Goal: Task Accomplishment & Management: Complete application form

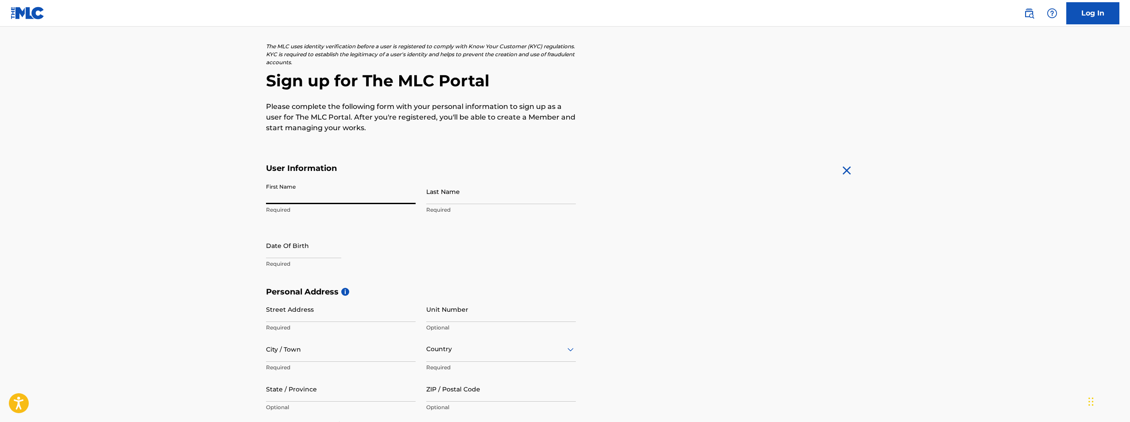
click at [374, 187] on input "First Name" at bounding box center [341, 191] width 150 height 25
type input "[PERSON_NAME]"
type input "Hunter"
type input "[STREET_ADDRESS]"
type input "Apt 105"
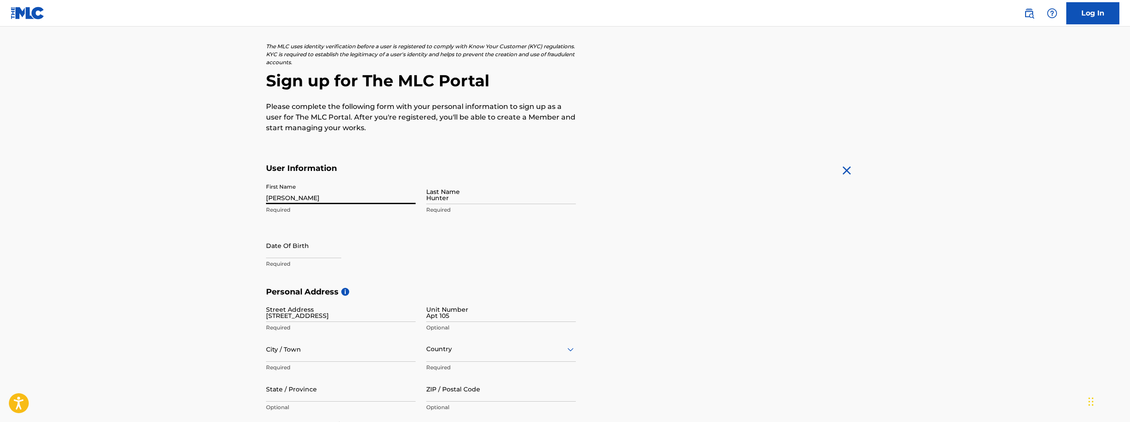
type input "[PERSON_NAME] [PERSON_NAME]"
type input "[GEOGRAPHIC_DATA]"
type input "GA"
type input "31093"
type input "478"
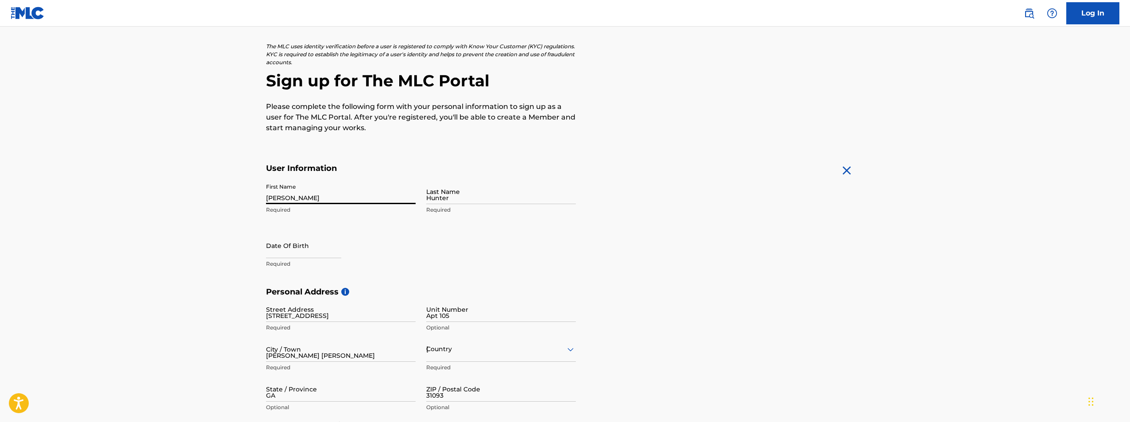
type input "8452265"
type input "[EMAIL_ADDRESS][DOMAIN_NAME]"
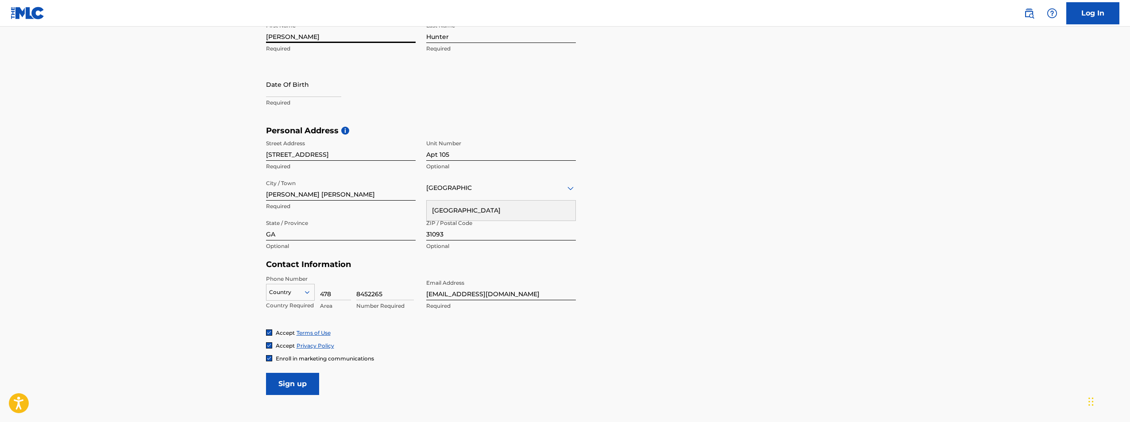
scroll to position [221, 0]
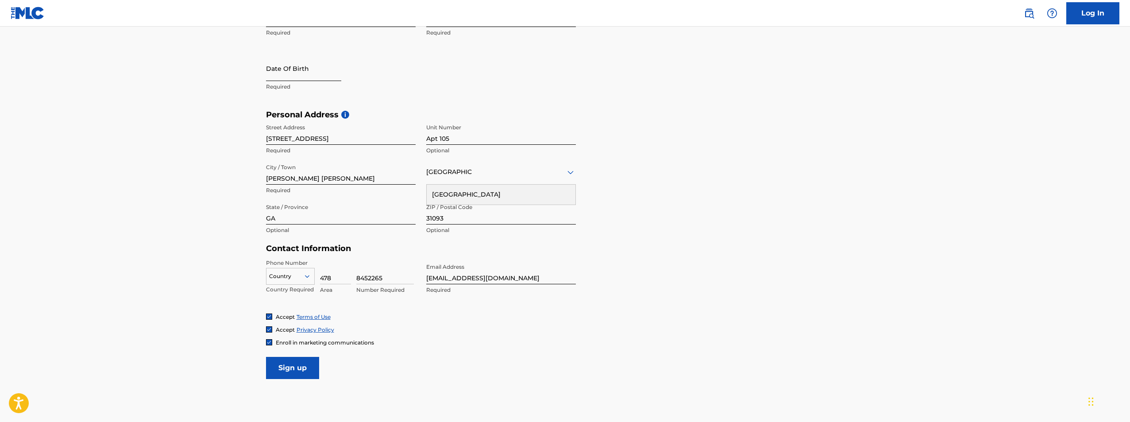
click at [312, 78] on input "text" at bounding box center [303, 68] width 75 height 25
select select "8"
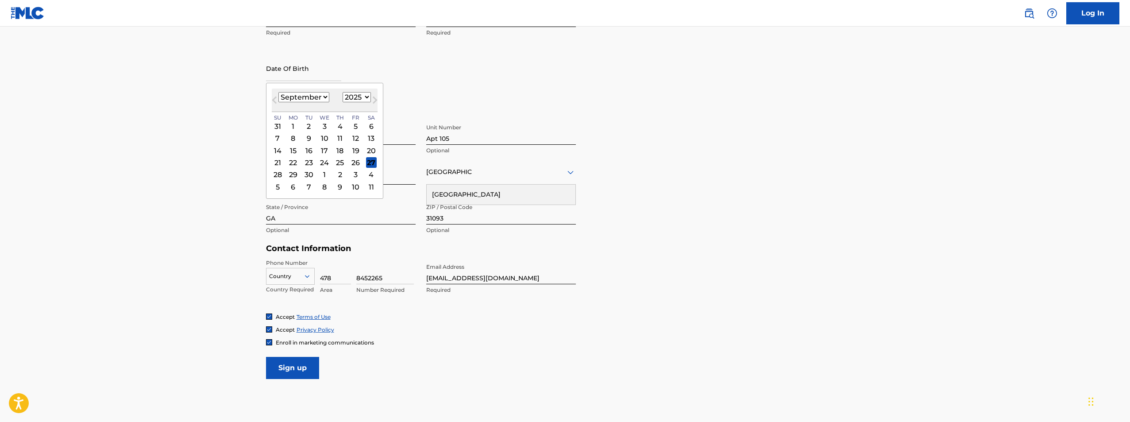
click at [358, 95] on select "1899 1900 1901 1902 1903 1904 1905 1906 1907 1908 1909 1910 1911 1912 1913 1914…" at bounding box center [357, 97] width 28 height 10
select select "1998"
click at [343, 92] on select "1899 1900 1901 1902 1903 1904 1905 1906 1907 1908 1909 1910 1911 1912 1913 1914…" at bounding box center [357, 97] width 28 height 10
click at [313, 101] on select "January February March April May June July August September October November De…" at bounding box center [303, 97] width 51 height 10
select select "7"
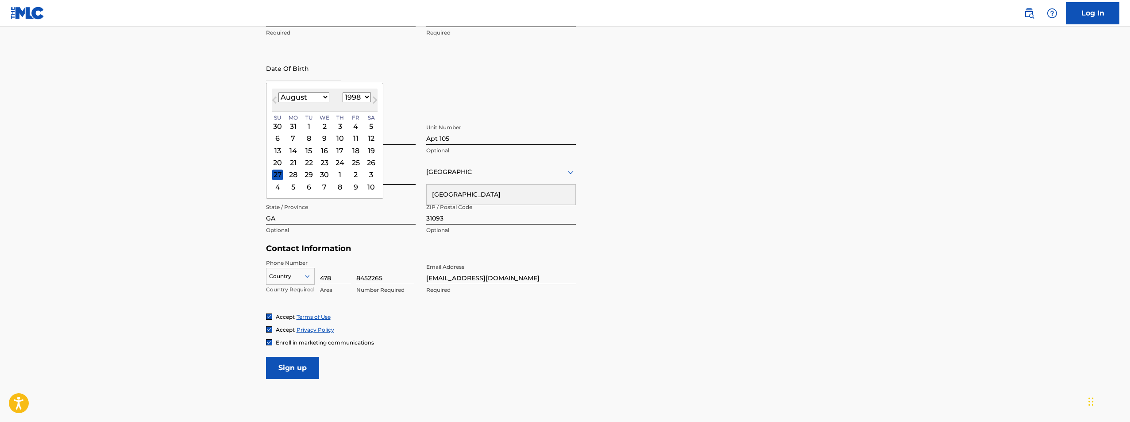
click at [278, 92] on select "January February March April May June July August September October November De…" at bounding box center [303, 97] width 51 height 10
click at [352, 162] on div "21" at bounding box center [356, 162] width 11 height 11
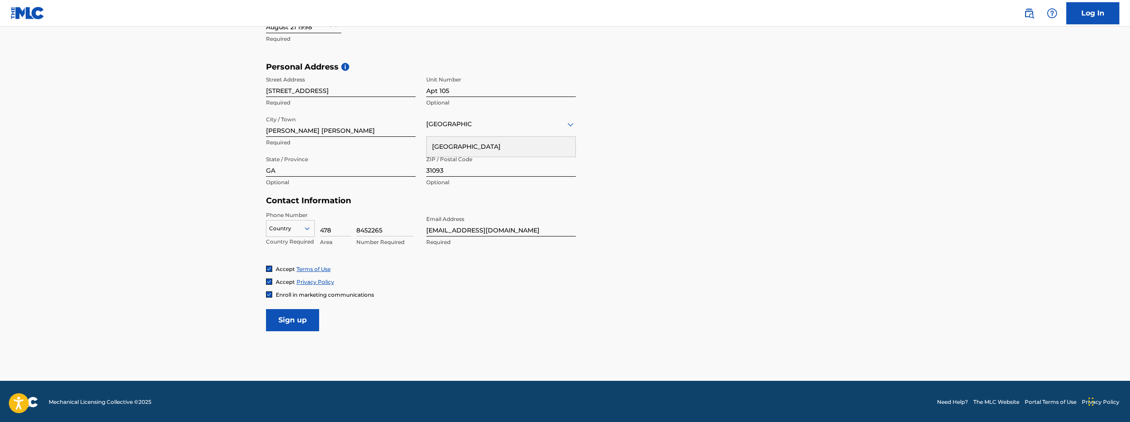
scroll to position [270, 0]
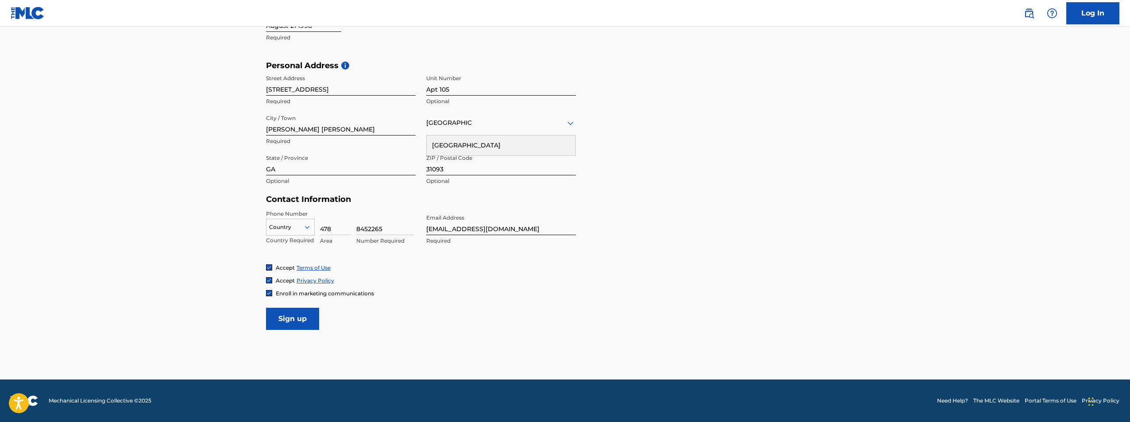
click at [299, 225] on div at bounding box center [290, 227] width 48 height 10
click at [283, 243] on div "US, [GEOGRAPHIC_DATA] +1" at bounding box center [290, 249] width 48 height 35
click at [388, 231] on input "8452265" at bounding box center [385, 222] width 58 height 25
type input "3651777"
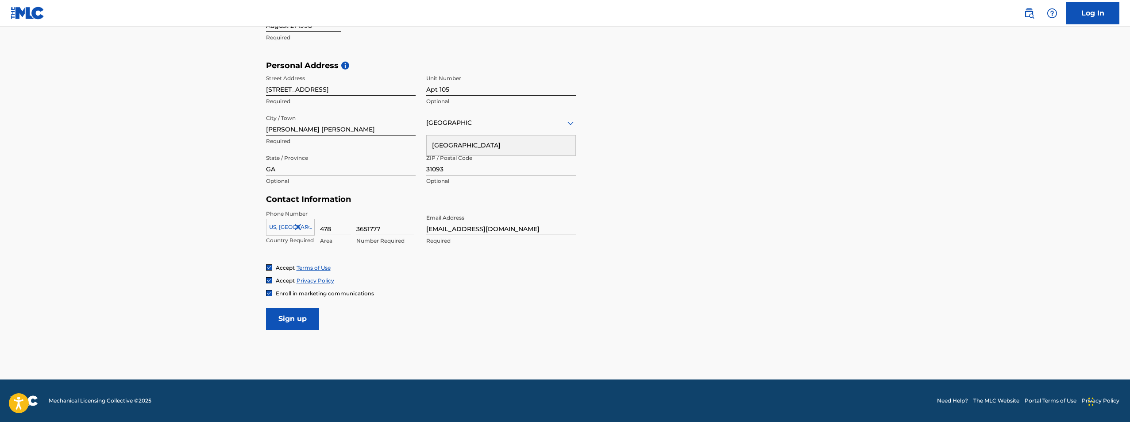
click at [507, 272] on div "Accept Terms of Use Accept Privacy Policy Enroll in marketing communications" at bounding box center [565, 280] width 598 height 33
click at [397, 230] on input "3651777" at bounding box center [385, 222] width 58 height 25
click at [520, 283] on div "Accept Privacy Policy" at bounding box center [565, 281] width 598 height 8
click at [509, 229] on input "[EMAIL_ADDRESS][DOMAIN_NAME]" at bounding box center [501, 222] width 150 height 25
click at [525, 228] on input "[EMAIL_ADDRESS][DOMAIN_NAME]" at bounding box center [501, 222] width 150 height 25
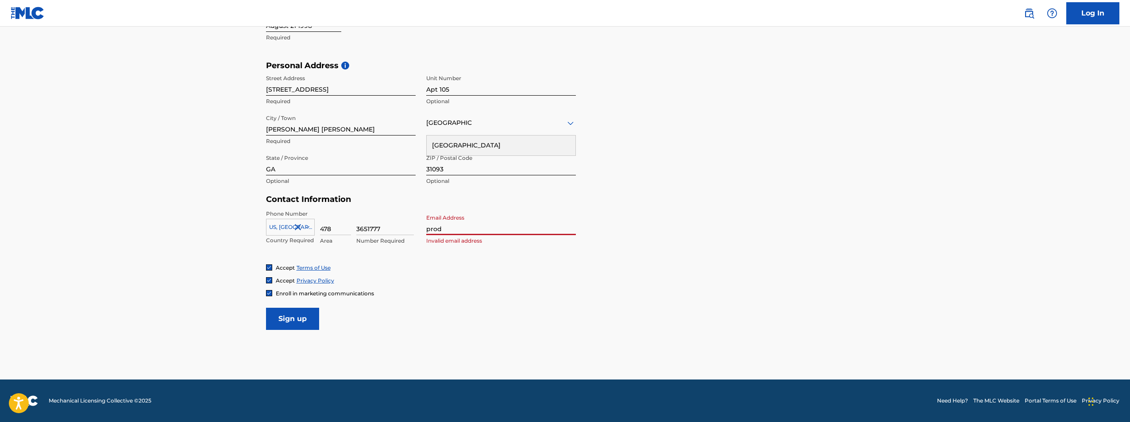
type input "[EMAIL_ADDRESS][DOMAIN_NAME]"
click at [324, 290] on span "Enroll in marketing communications" at bounding box center [325, 293] width 98 height 7
click at [299, 322] on input "Sign up" at bounding box center [292, 319] width 53 height 22
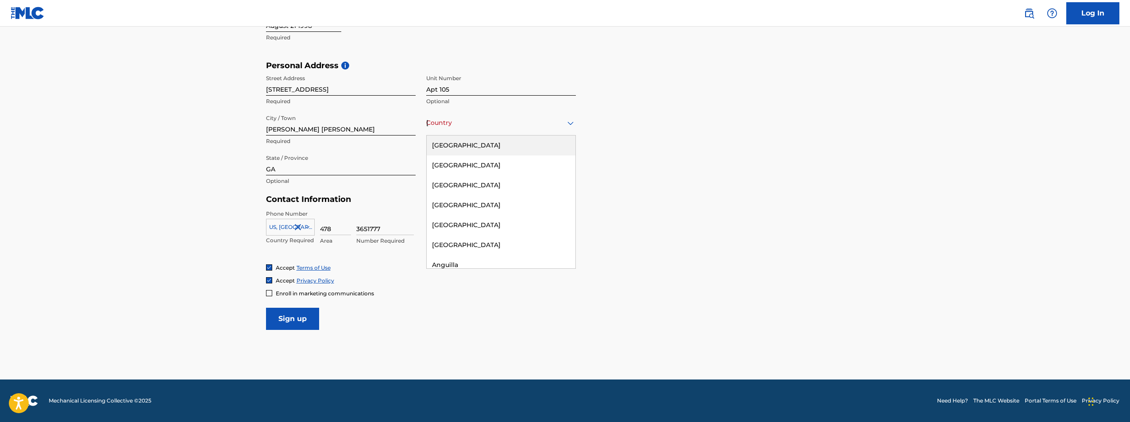
click at [532, 133] on div "Country [GEOGRAPHIC_DATA]" at bounding box center [501, 122] width 150 height 25
click at [469, 151] on div "[GEOGRAPHIC_DATA]" at bounding box center [501, 145] width 149 height 20
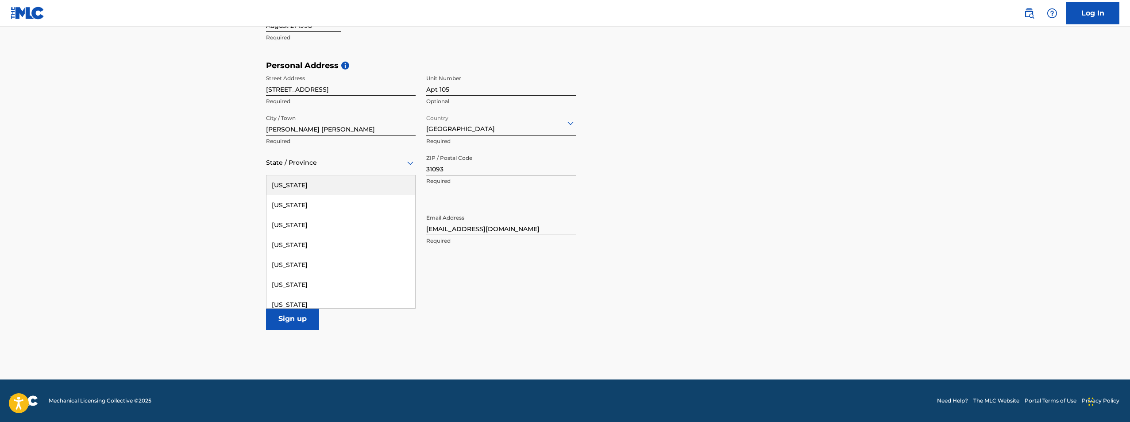
click at [377, 165] on div at bounding box center [341, 162] width 150 height 11
type input "g"
click at [374, 192] on div "[US_STATE]" at bounding box center [340, 185] width 149 height 20
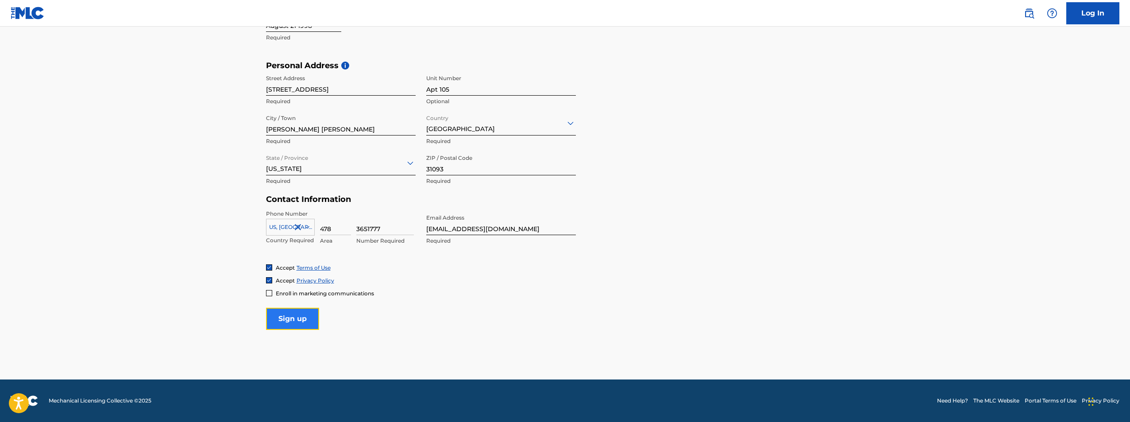
click at [299, 317] on input "Sign up" at bounding box center [292, 319] width 53 height 22
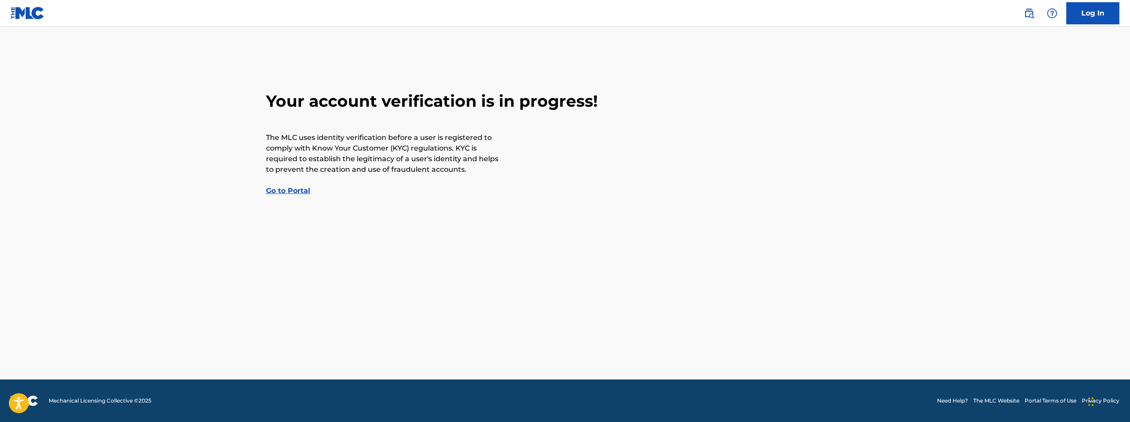
click at [278, 190] on link "Go to Portal" at bounding box center [288, 190] width 44 height 8
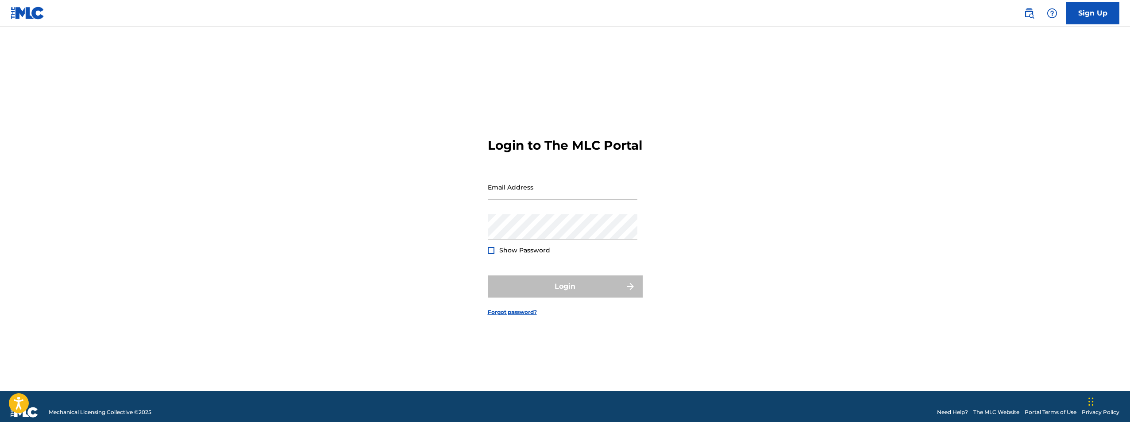
click at [385, 58] on div "Login to The MLC Portal Email Address Password Show Password Login Forgot passw…" at bounding box center [565, 220] width 620 height 342
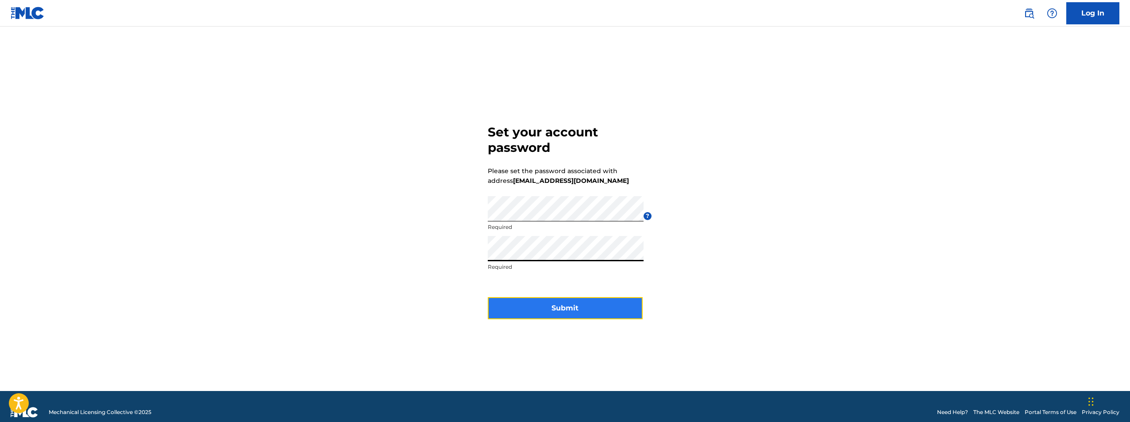
click at [577, 304] on button "Submit" at bounding box center [565, 308] width 155 height 22
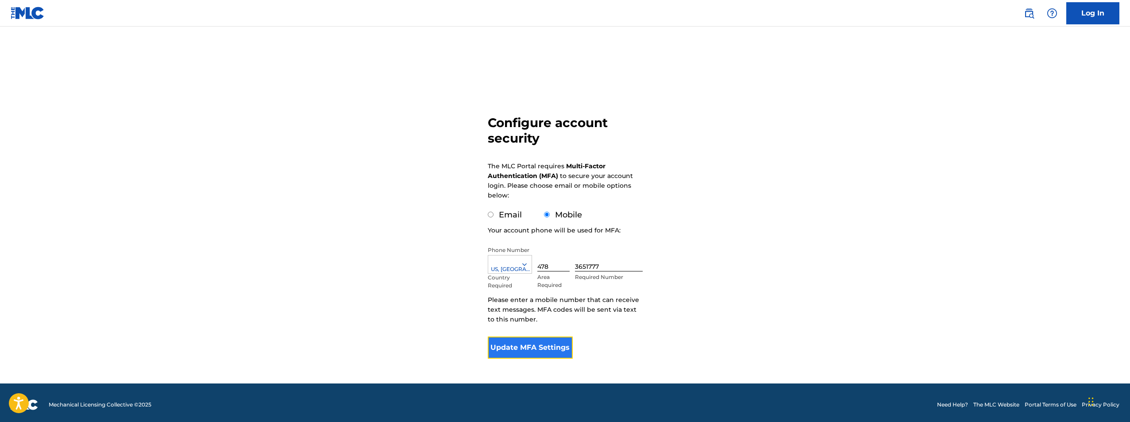
click at [538, 349] on button "Update MFA Settings" at bounding box center [530, 347] width 85 height 22
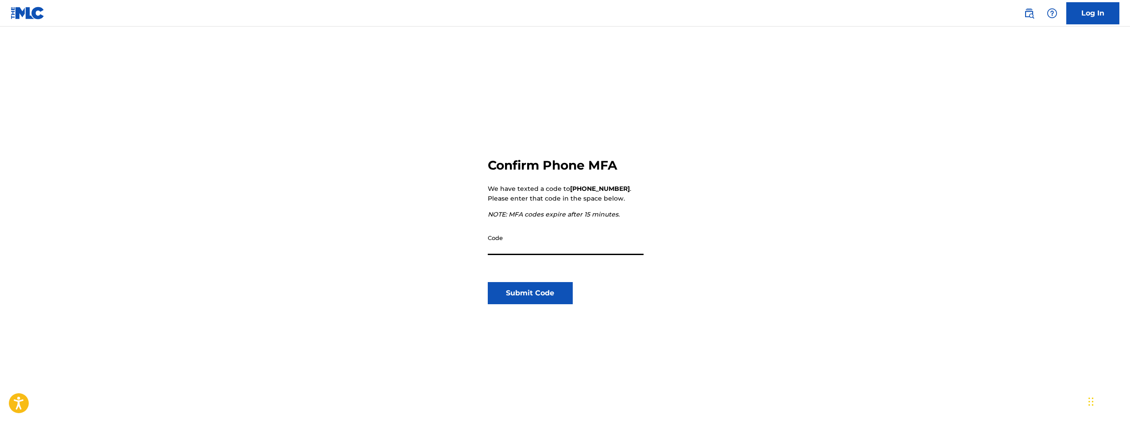
click at [565, 245] on input "Code" at bounding box center [566, 242] width 156 height 25
type input "675620"
click at [508, 306] on div "Confirm Phone MFA We have texted a code to +1 (478) 3651777 . Please enter that…" at bounding box center [565, 286] width 155 height 342
click at [522, 293] on button "Submit Code" at bounding box center [530, 293] width 85 height 22
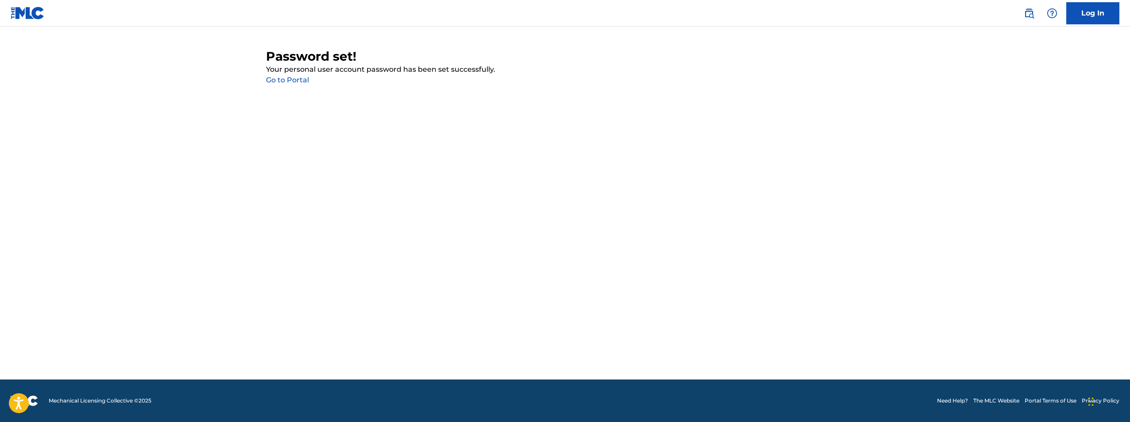
click at [291, 69] on p "Your personal user account password has been set successfully." at bounding box center [565, 69] width 598 height 11
click at [291, 78] on link "Go to Portal" at bounding box center [287, 80] width 43 height 8
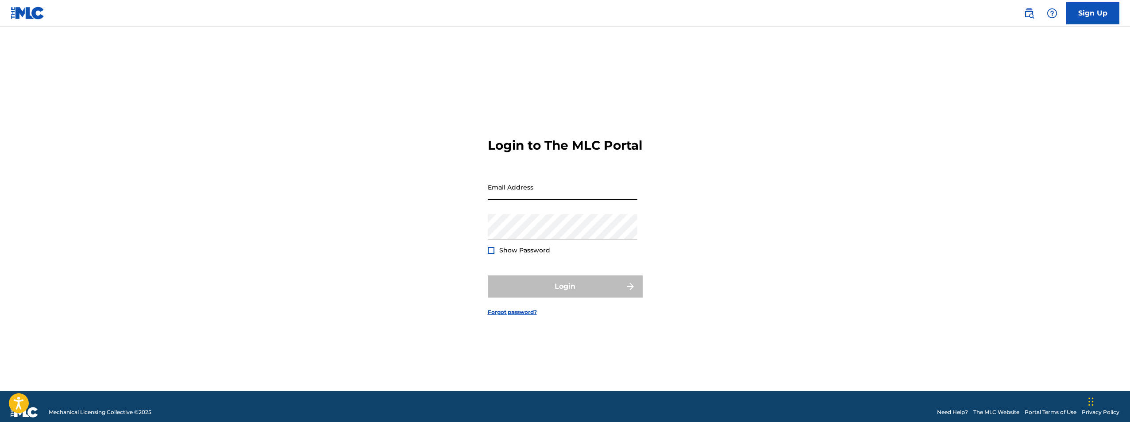
click at [549, 193] on input "Email Address" at bounding box center [563, 186] width 150 height 25
type input "[EMAIL_ADDRESS][DOMAIN_NAME]"
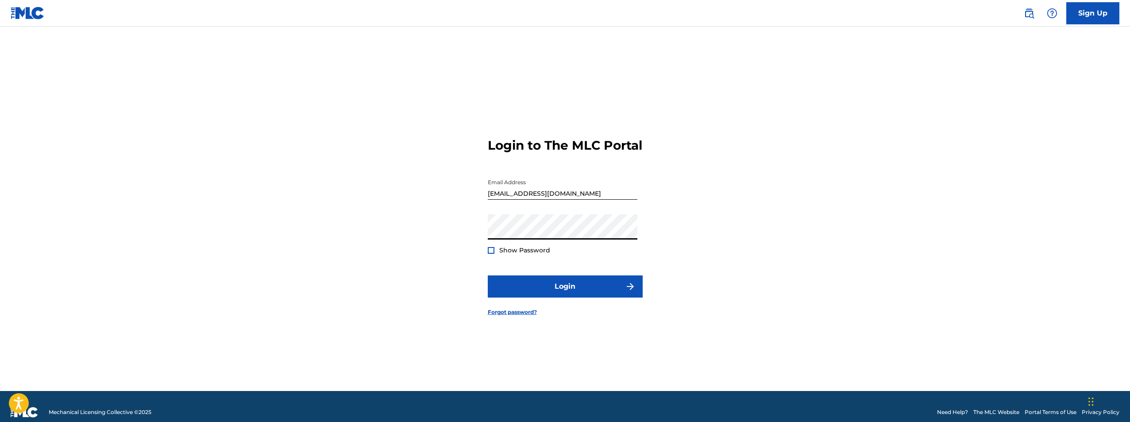
click at [536, 254] on span "Show Password" at bounding box center [524, 250] width 51 height 8
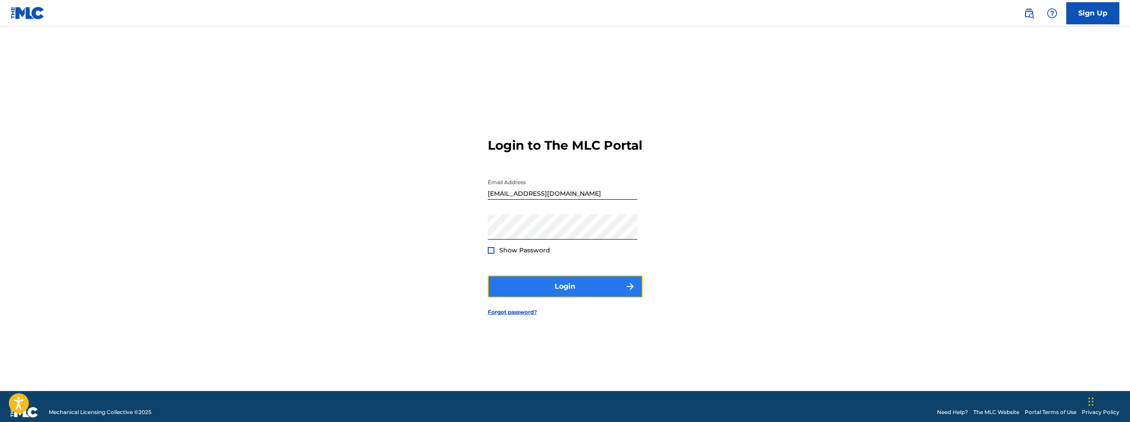
click at [557, 295] on button "Login" at bounding box center [565, 286] width 155 height 22
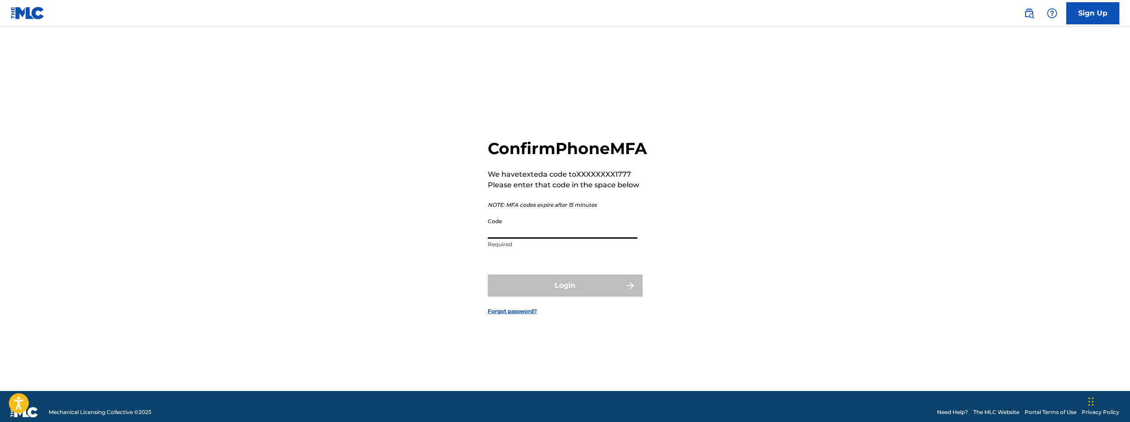
click at [559, 239] on input "Code" at bounding box center [563, 225] width 150 height 25
type input "274265"
click at [558, 293] on button "Login" at bounding box center [565, 285] width 155 height 22
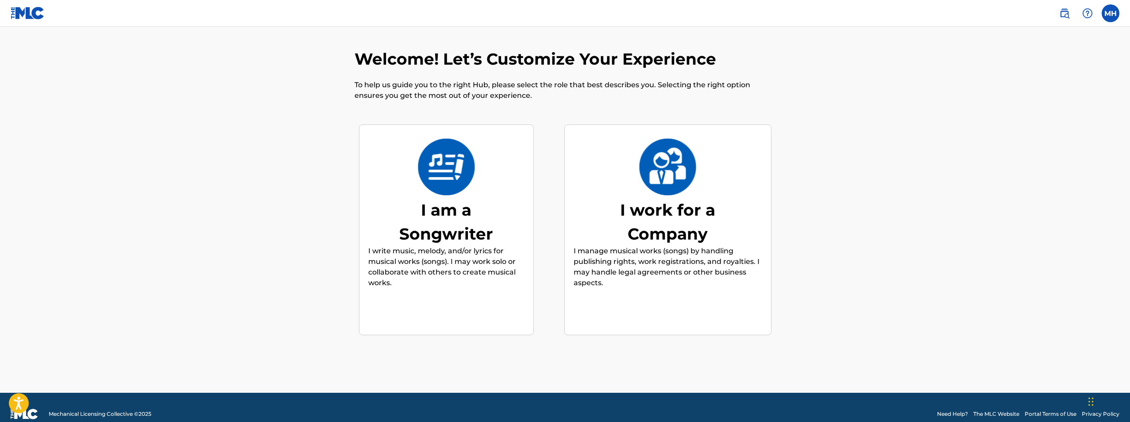
click at [481, 229] on div "I am a Songwriter" at bounding box center [446, 222] width 133 height 48
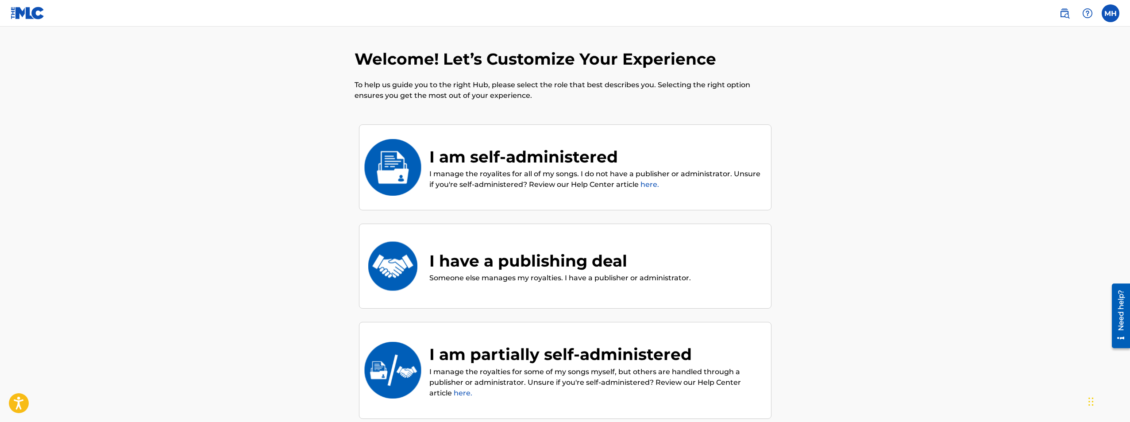
click at [436, 178] on p "I manage the royalites for all of my songs. I do not have a publisher or admini…" at bounding box center [595, 179] width 333 height 21
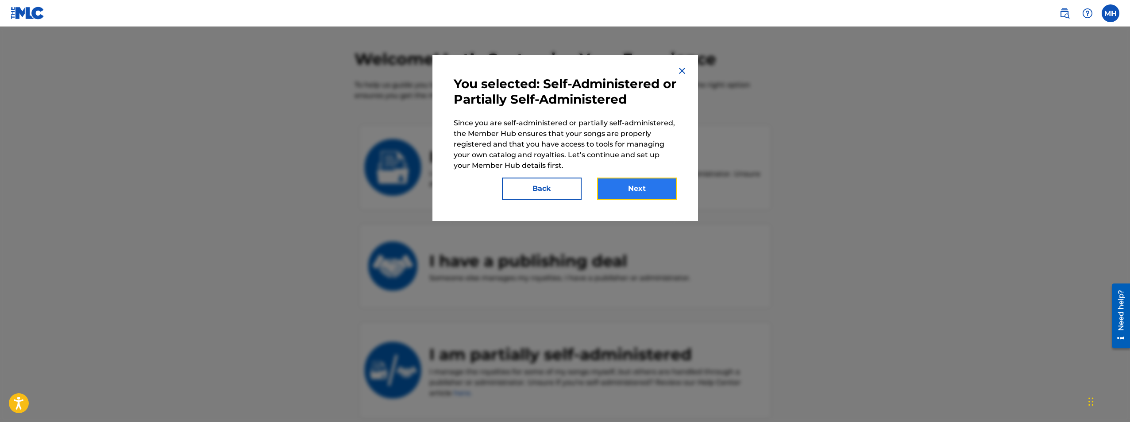
click at [629, 194] on button "Next" at bounding box center [637, 188] width 80 height 22
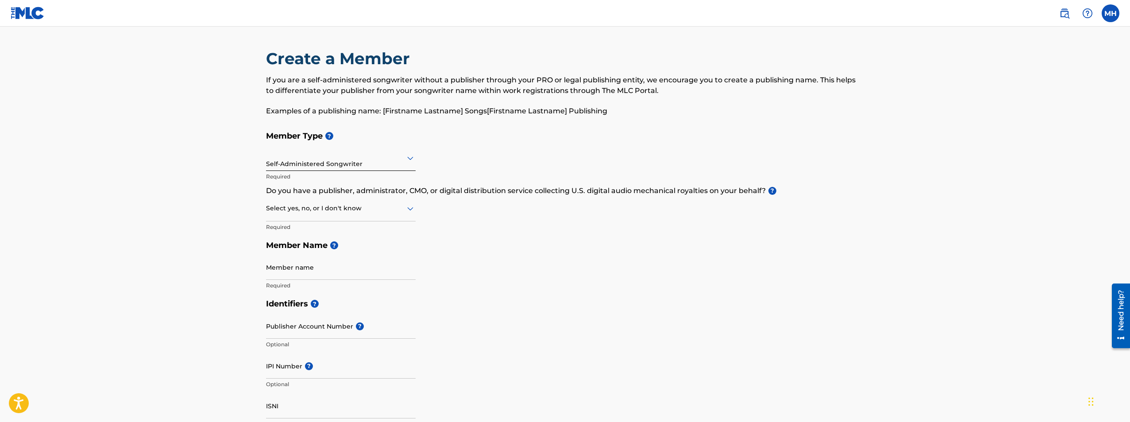
click at [413, 162] on div "Self-Administered Songwriter" at bounding box center [341, 158] width 150 height 25
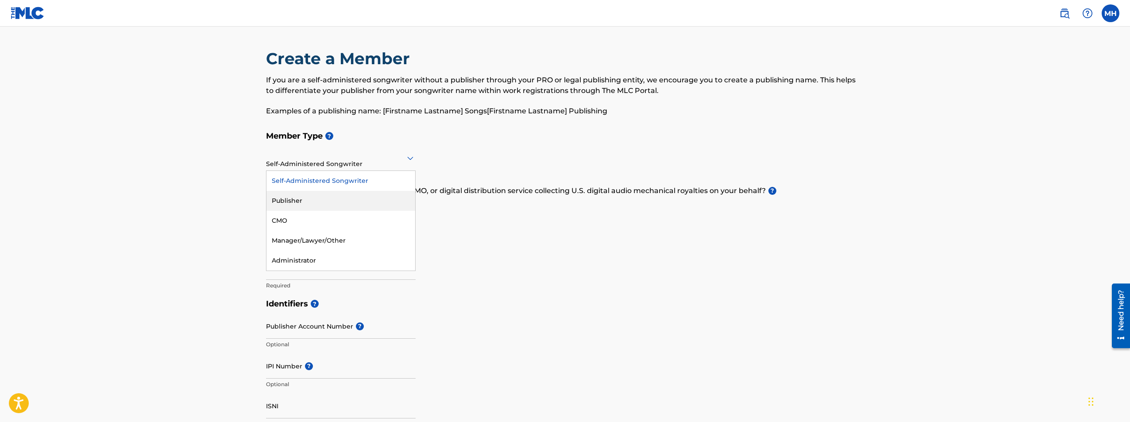
click at [492, 223] on div "Member Type ? 5 results available. Use Up and Down to choose options, press Ent…" at bounding box center [565, 211] width 598 height 168
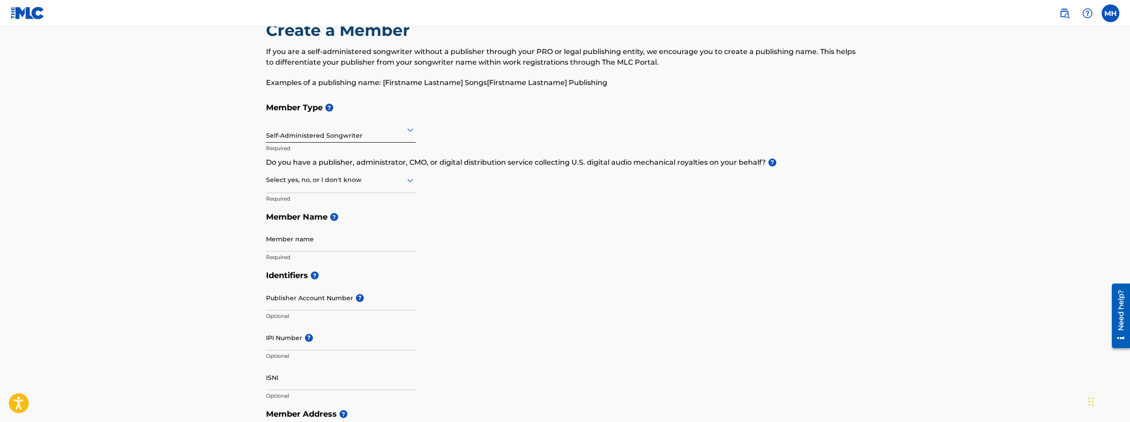
scroll to position [44, 0]
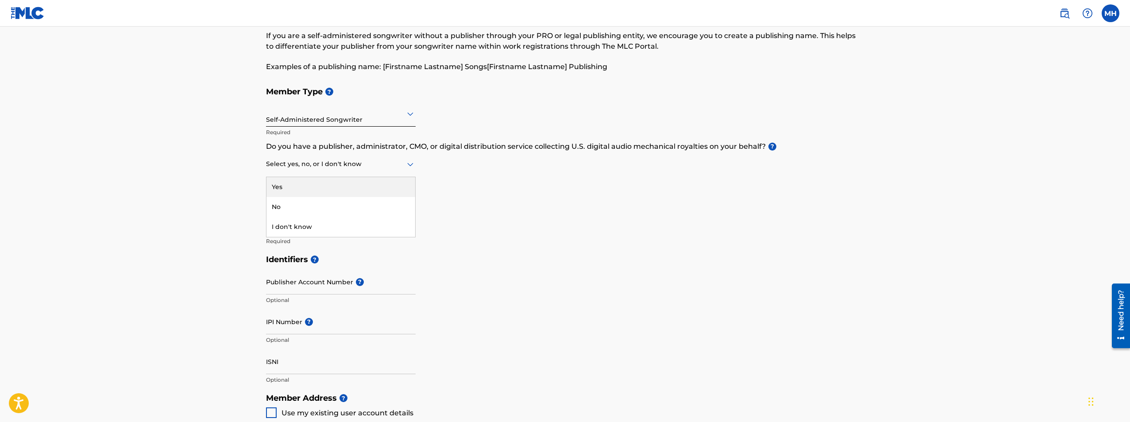
click at [412, 165] on icon at bounding box center [410, 164] width 11 height 11
click at [484, 175] on div "Member Type ? Self-Administered Songwriter Required Do you have a publisher, ad…" at bounding box center [565, 166] width 598 height 168
click at [385, 166] on div at bounding box center [341, 163] width 150 height 11
click at [339, 201] on div "No" at bounding box center [340, 207] width 149 height 20
click at [569, 204] on h5 "Member Name ?" at bounding box center [565, 201] width 598 height 19
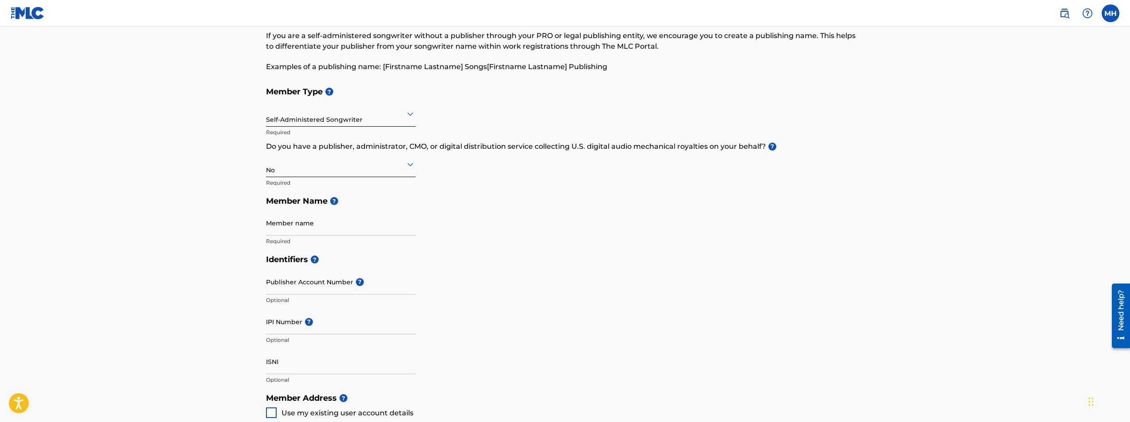
click at [385, 165] on div at bounding box center [341, 163] width 150 height 11
click at [343, 187] on div "Yes" at bounding box center [340, 187] width 149 height 20
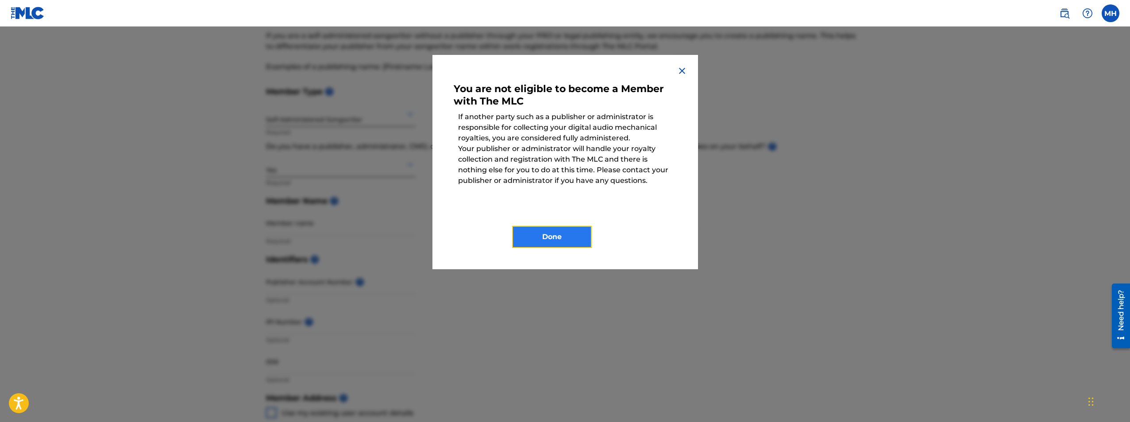
click at [552, 237] on button "Done" at bounding box center [552, 237] width 80 height 22
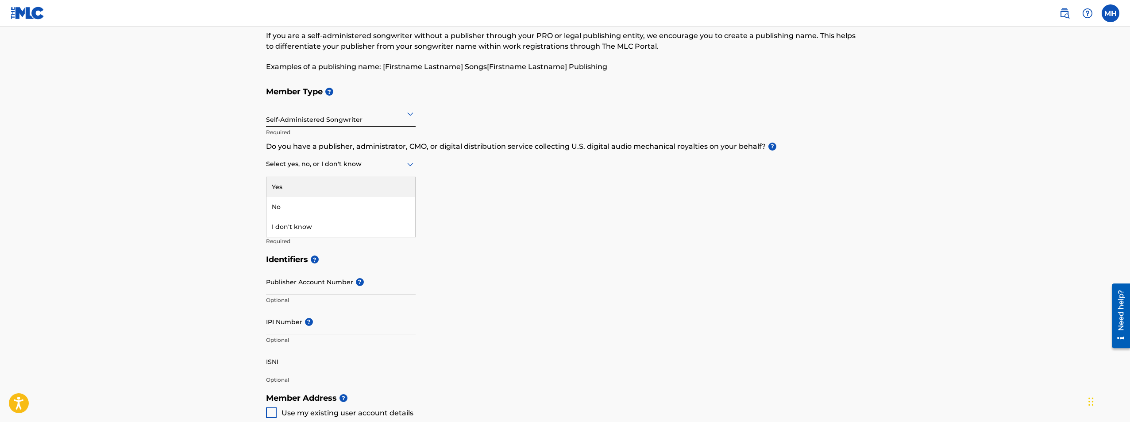
click at [396, 174] on div "Select yes, no, or I don't know" at bounding box center [341, 164] width 150 height 25
click at [347, 204] on div "No" at bounding box center [340, 207] width 149 height 20
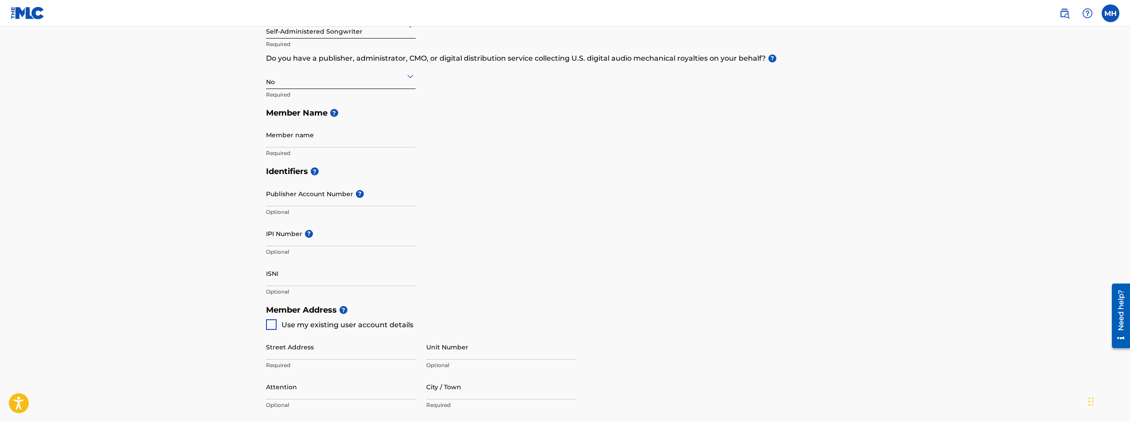
scroll to position [133, 0]
click at [342, 134] on input "Member name" at bounding box center [341, 134] width 150 height 25
type input "Matthew Hunter"
click at [499, 151] on div "Member Type ? Self-Administered Songwriter Required Do you have a publisher, ad…" at bounding box center [565, 78] width 598 height 168
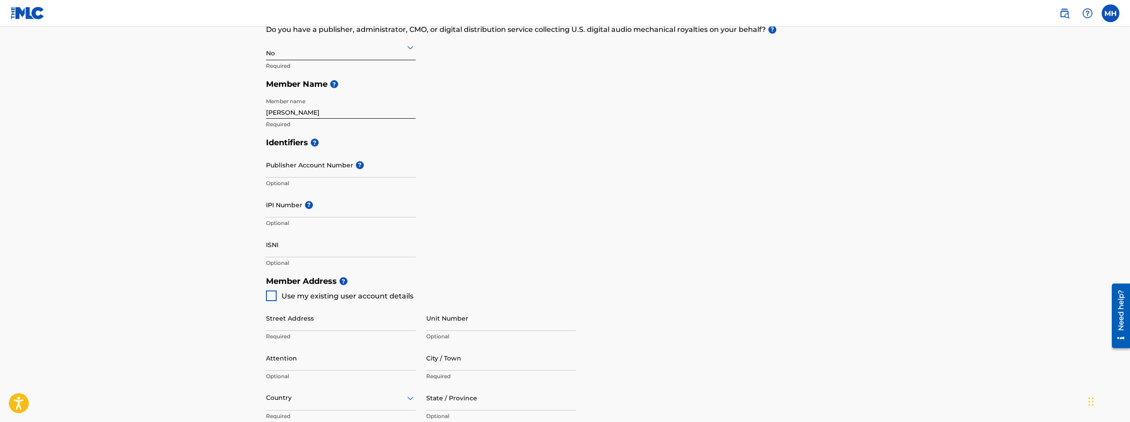
scroll to position [177, 0]
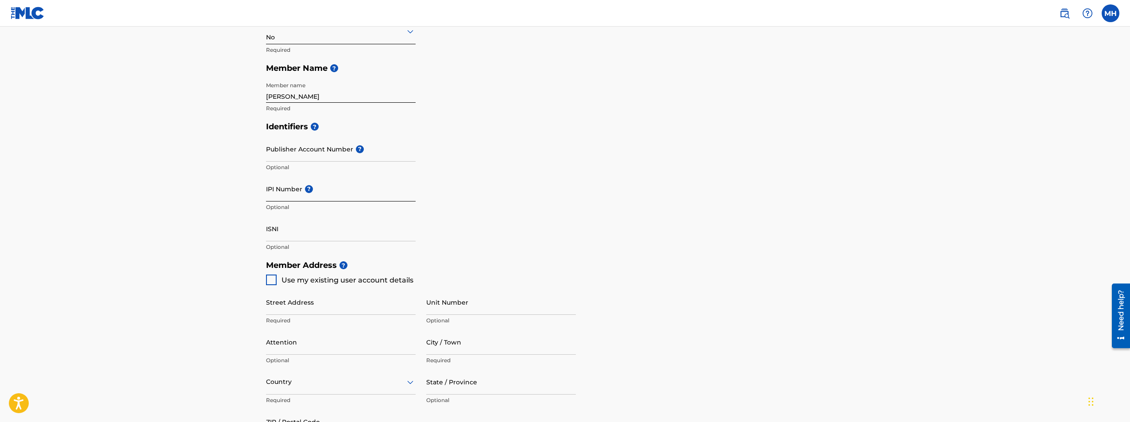
click at [344, 199] on input "IPI Number ?" at bounding box center [341, 188] width 150 height 25
paste input "00840242078"
type input "00840242078"
click at [453, 199] on div "Identifiers ? Publisher Account Number ? Optional IPI Number ? 00840242078 Opti…" at bounding box center [565, 186] width 598 height 139
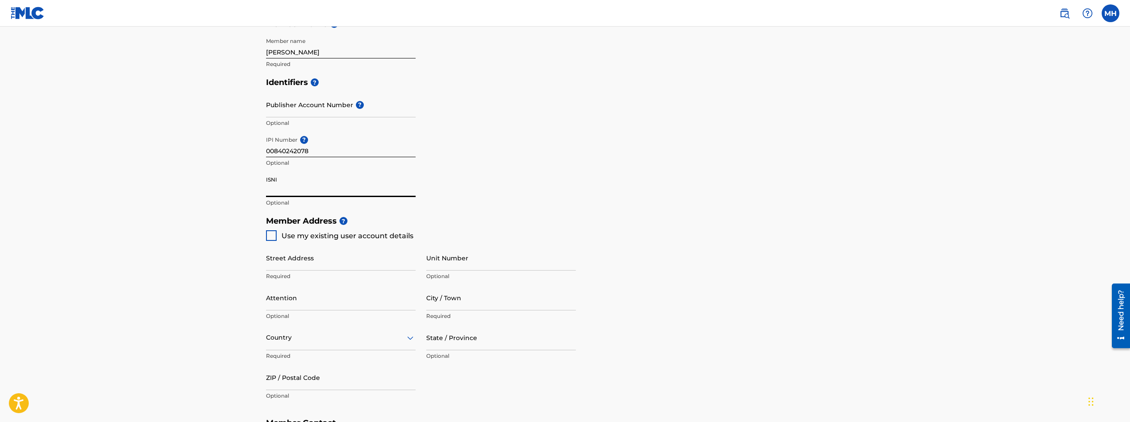
click at [273, 188] on input "ISNI" at bounding box center [341, 184] width 150 height 25
click at [480, 181] on div "Identifiers ? Publisher Account Number ? Optional IPI Number ? 00840242078 Opti…" at bounding box center [565, 142] width 598 height 139
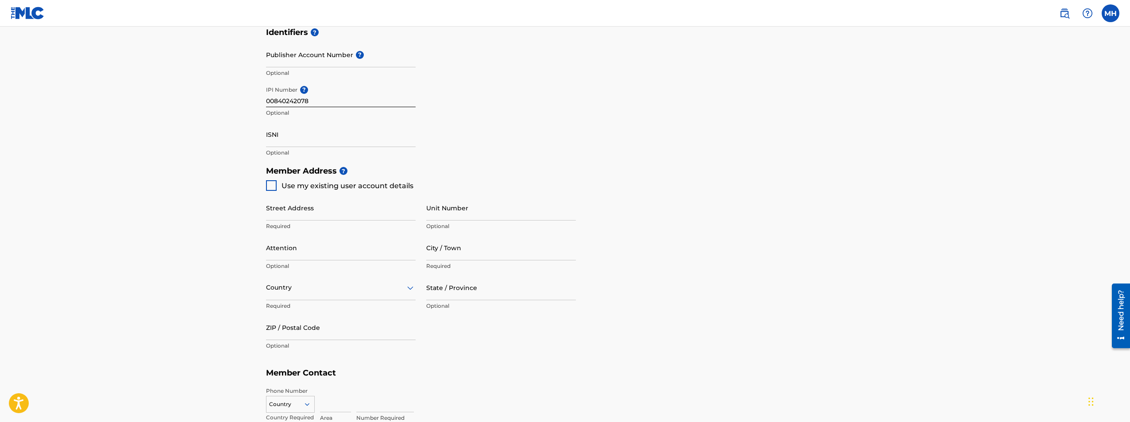
scroll to position [310, 0]
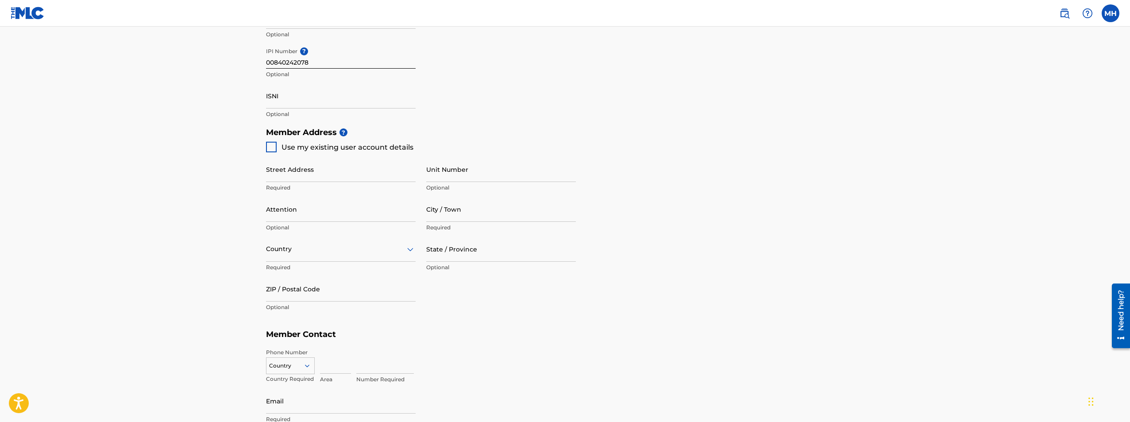
click at [270, 144] on div at bounding box center [271, 147] width 11 height 11
type input "[STREET_ADDRESS]"
type input "[PERSON_NAME] [PERSON_NAME]"
type input "31093"
type input "478"
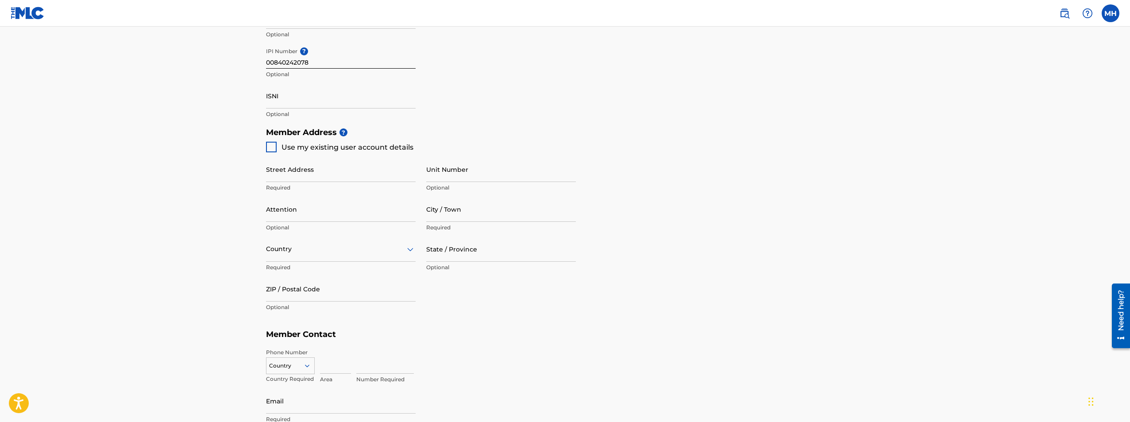
type input "3651777"
type input "[EMAIL_ADDRESS][DOMAIN_NAME]"
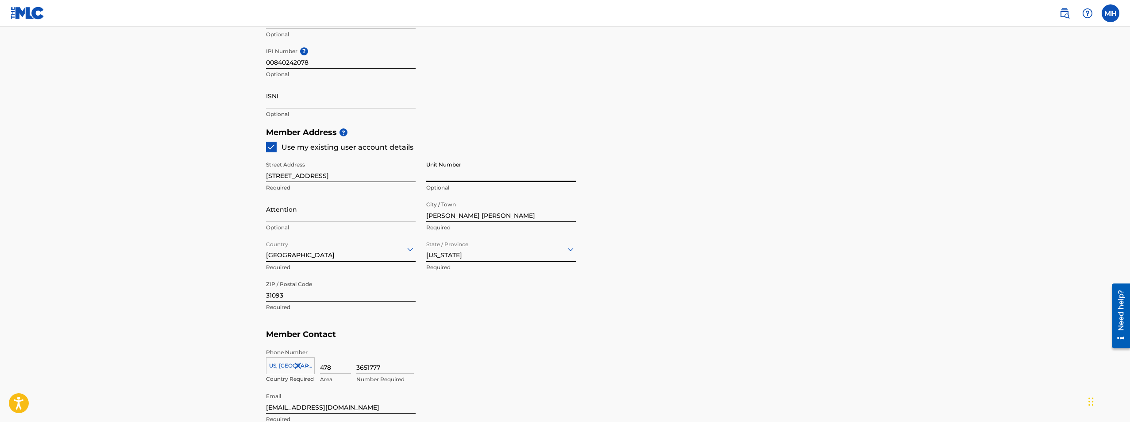
click at [457, 177] on input "Unit Number" at bounding box center [501, 169] width 150 height 25
type input "Apt 105"
click at [252, 206] on main "Create a Member If you are a self-administered songwriter without a publisher t…" at bounding box center [565, 114] width 1130 height 795
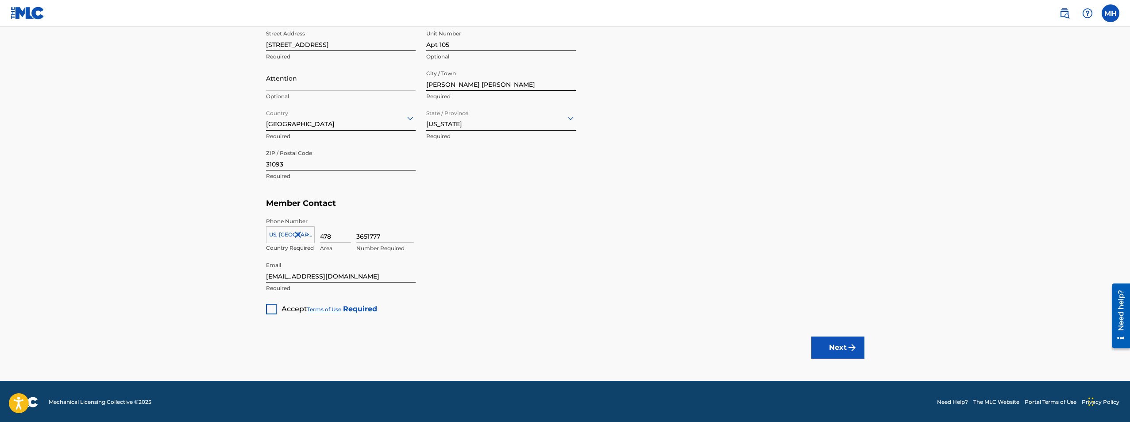
scroll to position [442, 0]
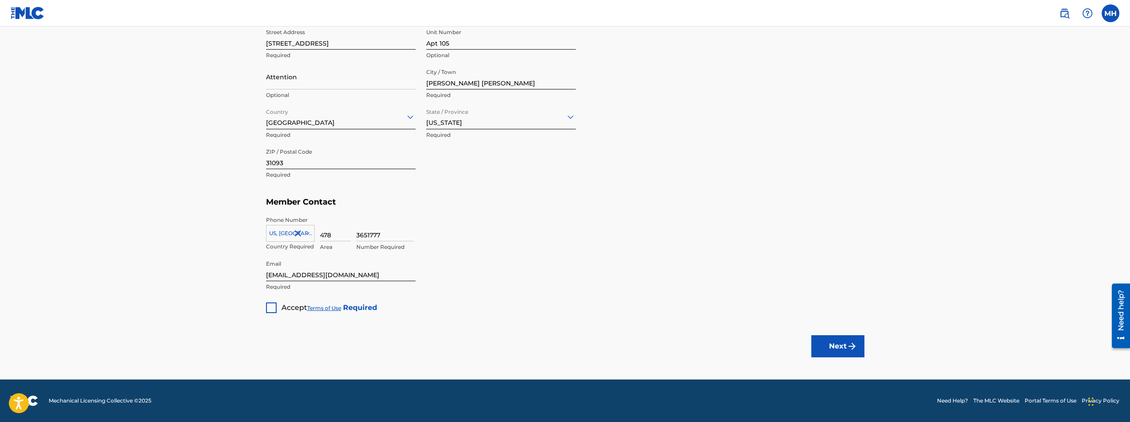
click at [270, 308] on div at bounding box center [271, 307] width 11 height 11
click at [816, 343] on button "Next" at bounding box center [837, 346] width 53 height 22
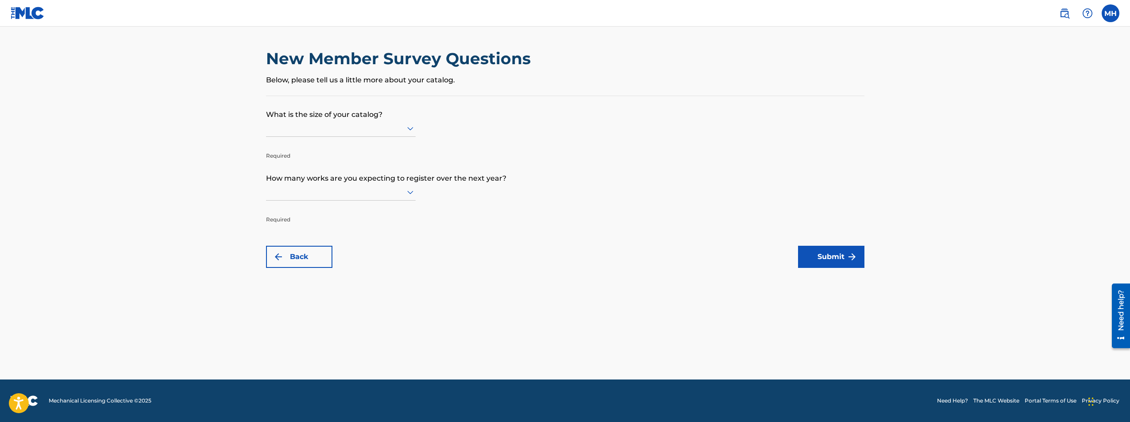
click at [398, 128] on div at bounding box center [341, 128] width 150 height 11
click at [328, 144] on div "Up to 100" at bounding box center [340, 147] width 149 height 20
click at [367, 193] on div at bounding box center [341, 191] width 150 height 11
click at [355, 210] on div "Up to 100" at bounding box center [340, 210] width 149 height 20
click at [824, 249] on button "Submit" at bounding box center [831, 257] width 66 height 22
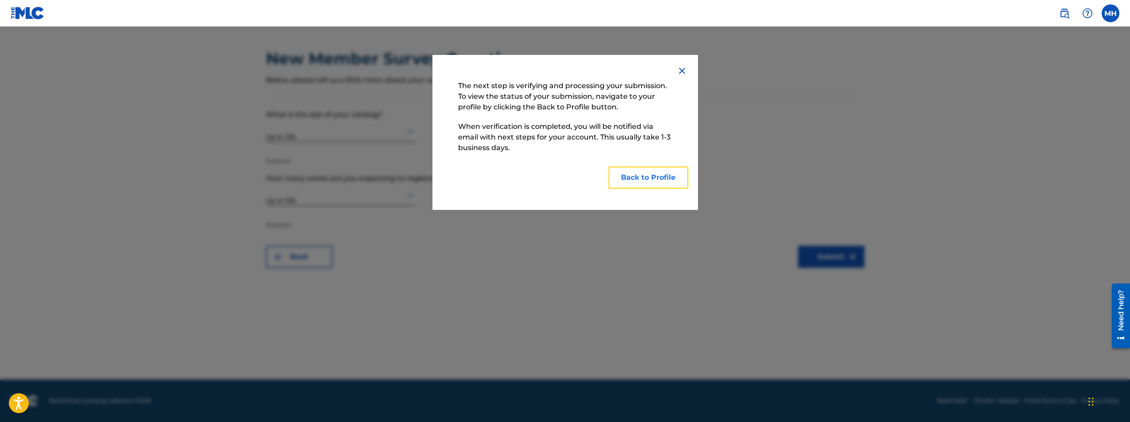
click at [636, 176] on button "Back to Profile" at bounding box center [649, 177] width 80 height 22
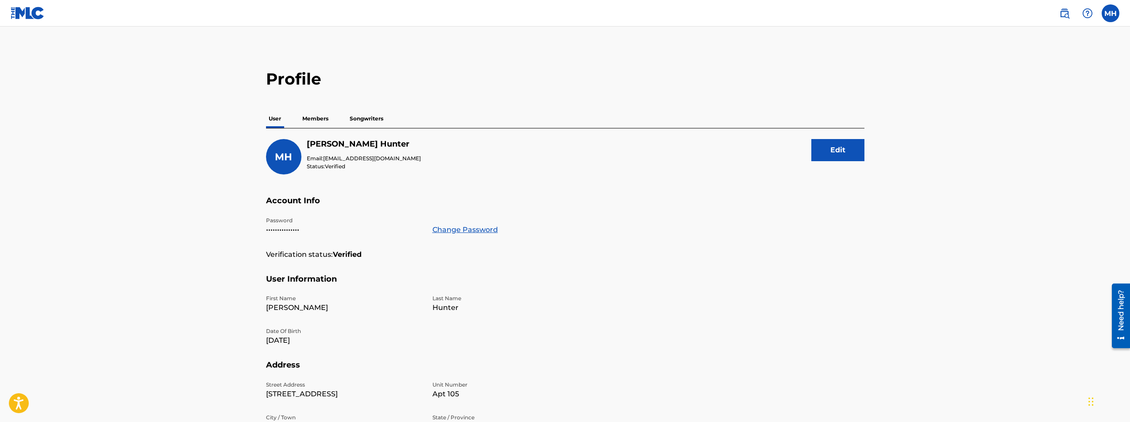
click at [311, 115] on p "Members" at bounding box center [315, 118] width 31 height 19
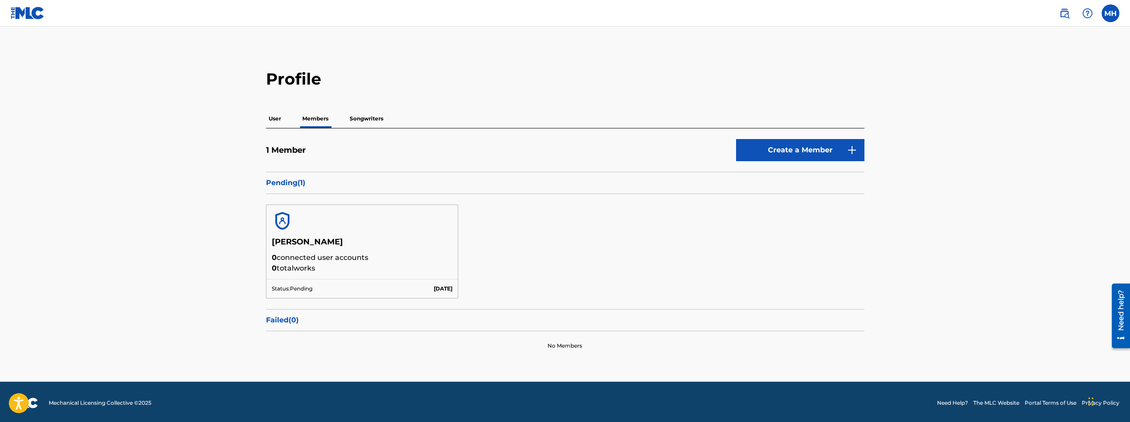
click at [348, 118] on p "Songwriters" at bounding box center [366, 118] width 39 height 19
